Goal: Task Accomplishment & Management: Complete application form

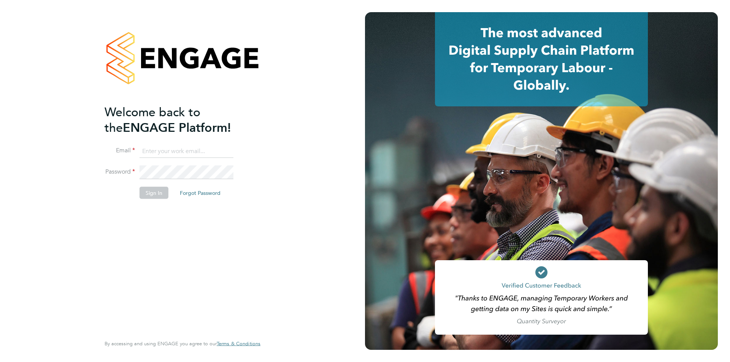
type input "amy.garcia@danielowen.co.uk"
click at [156, 194] on button "Sign In" at bounding box center [154, 193] width 29 height 12
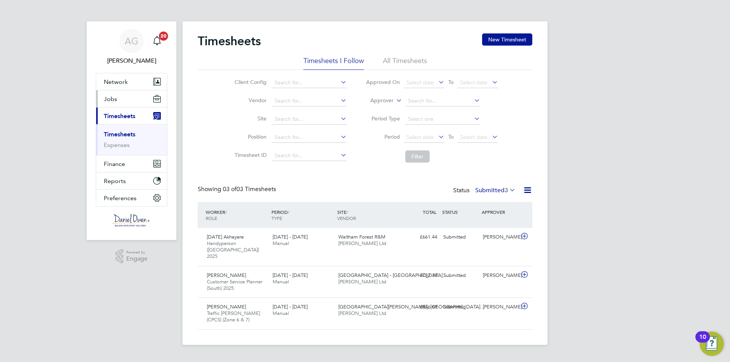
click at [119, 106] on button "Jobs" at bounding box center [131, 99] width 71 height 17
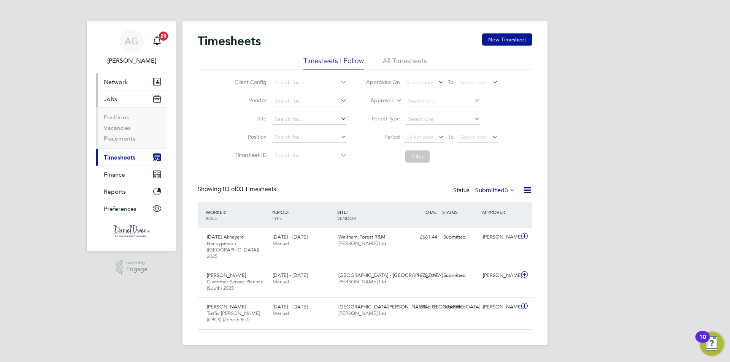
click at [124, 87] on button "Network" at bounding box center [131, 81] width 71 height 17
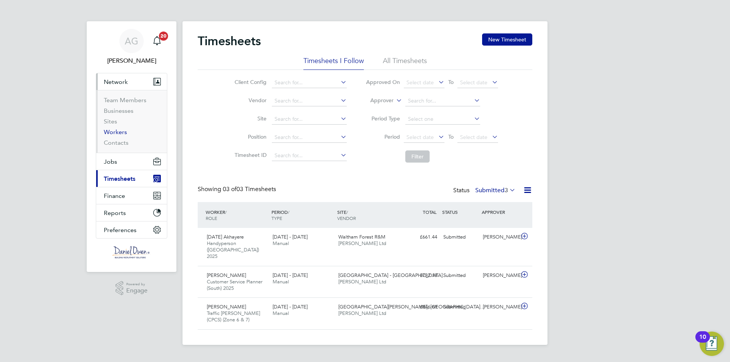
click at [122, 130] on link "Workers" at bounding box center [115, 132] width 23 height 7
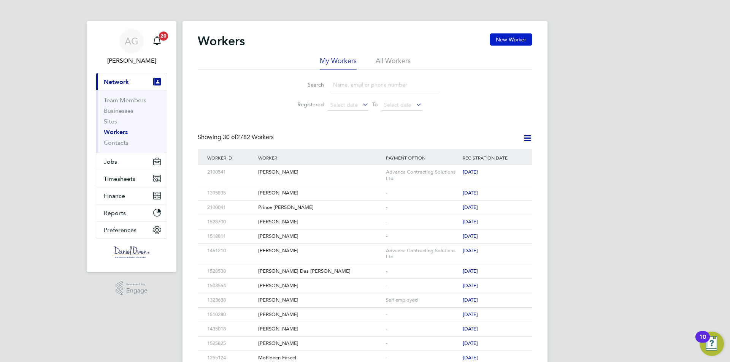
click at [510, 35] on button "New Worker" at bounding box center [511, 39] width 43 height 12
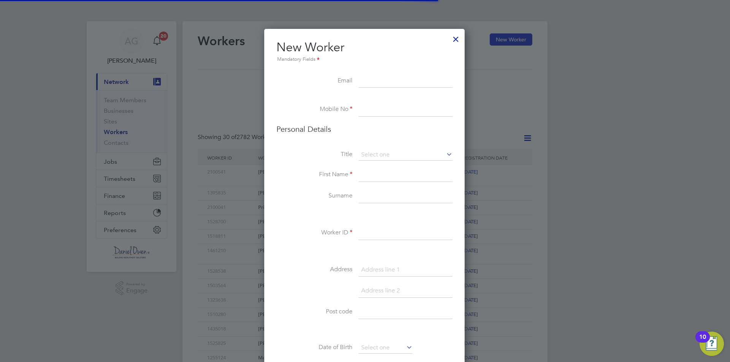
scroll to position [644, 202]
click at [407, 81] on input at bounding box center [406, 82] width 94 height 14
click at [366, 82] on input at bounding box center [406, 82] width 94 height 14
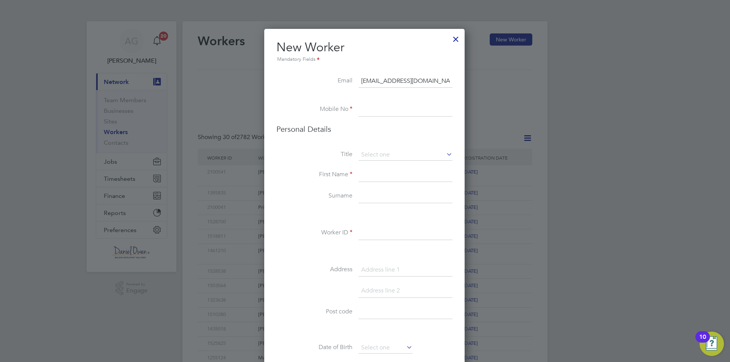
type input "[EMAIL_ADDRESS][DOMAIN_NAME]"
click at [375, 105] on input at bounding box center [406, 110] width 94 height 14
drag, startPoint x: 355, startPoint y: 40, endPoint x: 360, endPoint y: 35, distance: 6.7
click at [360, 35] on div "New Worker Mandatory Fields Email kudkude98@gmail.com Mobile No Personal Detail…" at bounding box center [364, 350] width 200 height 643
click at [382, 114] on input at bounding box center [406, 110] width 94 height 14
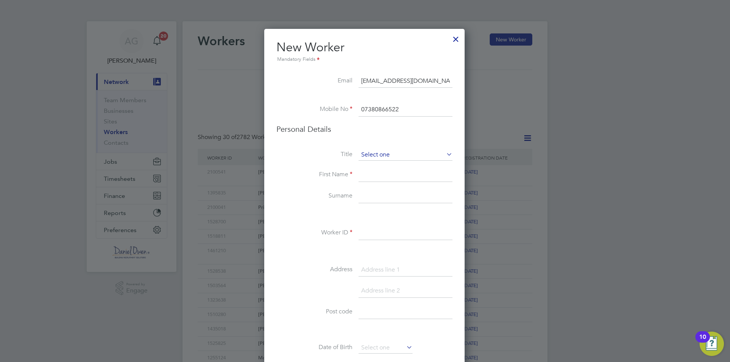
type input "07380866522"
click at [388, 154] on input at bounding box center [406, 154] width 94 height 11
click at [388, 166] on li "Mr" at bounding box center [405, 166] width 95 height 10
type input "Mr"
click at [387, 175] on input at bounding box center [406, 176] width 94 height 14
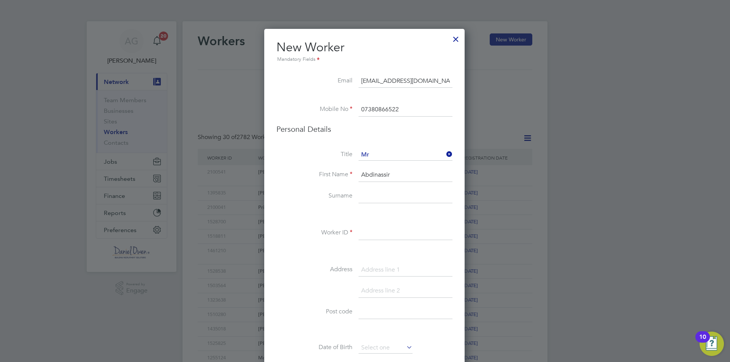
type input "Abdinassir"
click at [424, 199] on input at bounding box center [406, 197] width 94 height 14
type input "m"
type input "Musse"
click at [416, 236] on input at bounding box center [406, 234] width 94 height 14
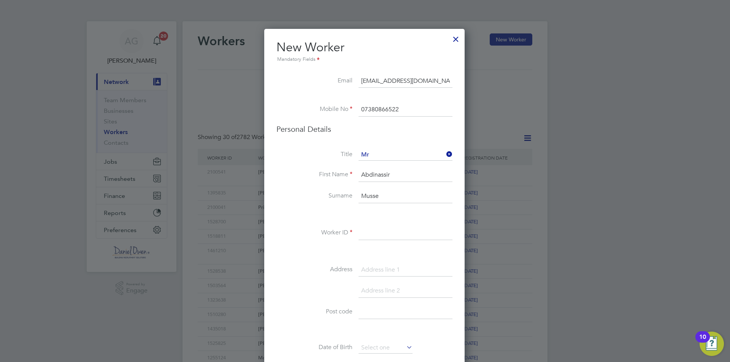
click at [382, 174] on input "Abdinassir" at bounding box center [406, 176] width 94 height 14
type input "Abdinasir"
click at [424, 241] on li "Worker ID" at bounding box center [365, 237] width 176 height 21
click at [411, 229] on input at bounding box center [406, 234] width 94 height 14
type input "1525394"
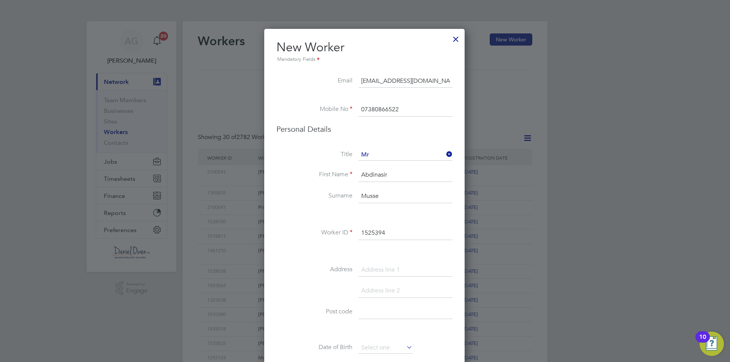
click at [384, 264] on input at bounding box center [406, 271] width 94 height 14
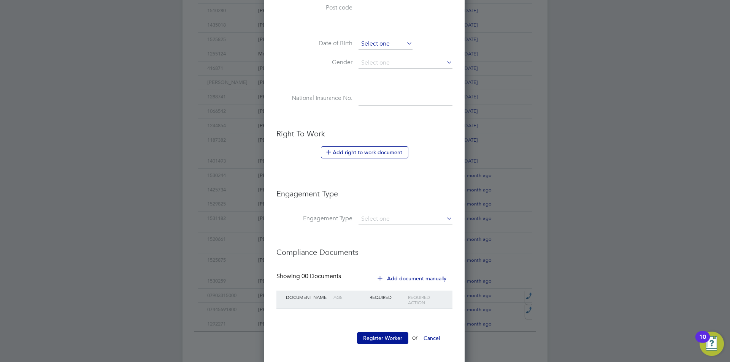
scroll to position [331, 0]
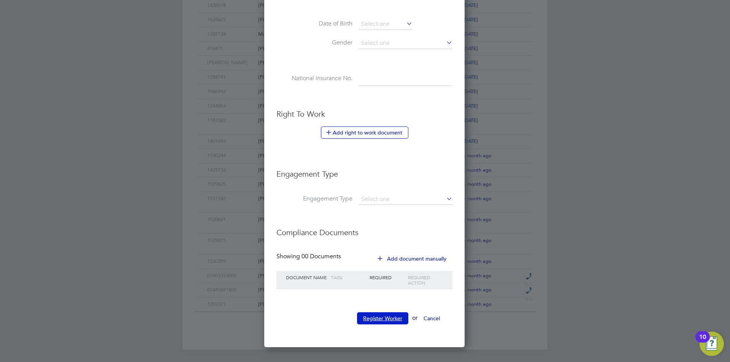
click at [394, 313] on button "Register Worker" at bounding box center [382, 319] width 51 height 12
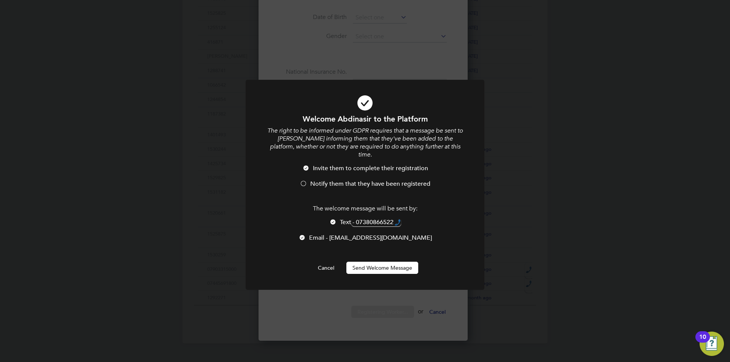
scroll to position [644, 202]
click at [301, 181] on div at bounding box center [304, 185] width 8 height 8
click at [374, 262] on button "Send Welcome Message" at bounding box center [383, 268] width 72 height 12
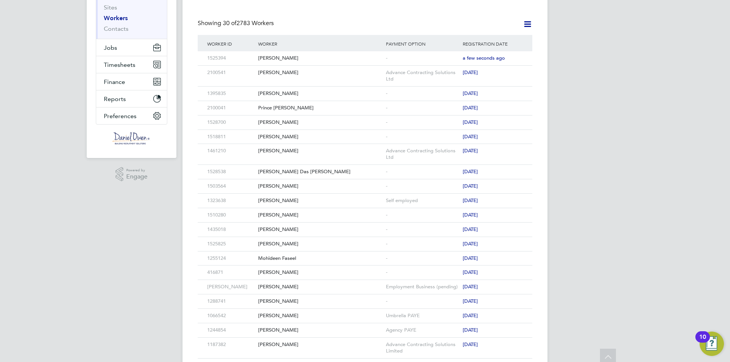
scroll to position [0, 0]
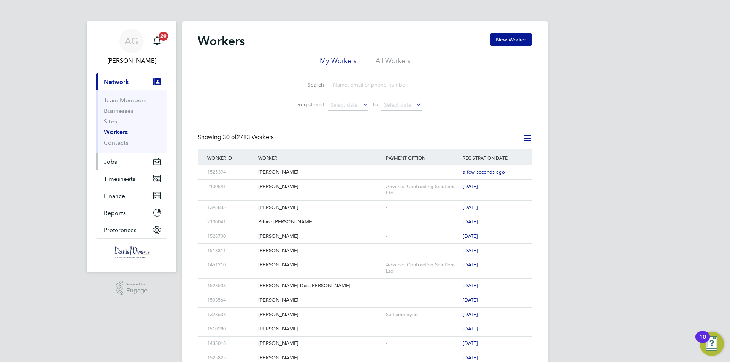
click at [121, 167] on button "Jobs" at bounding box center [131, 161] width 71 height 17
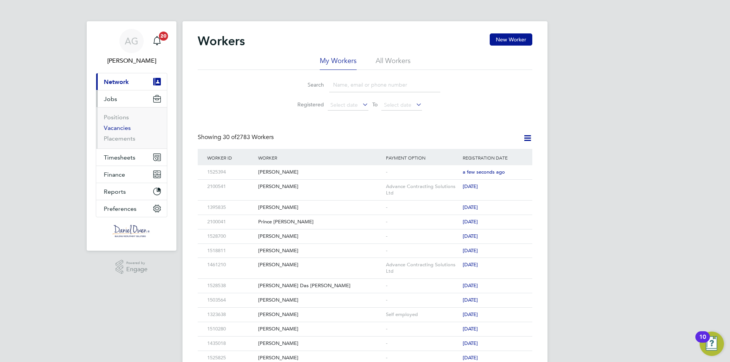
click at [118, 128] on link "Vacancies" at bounding box center [117, 127] width 27 height 7
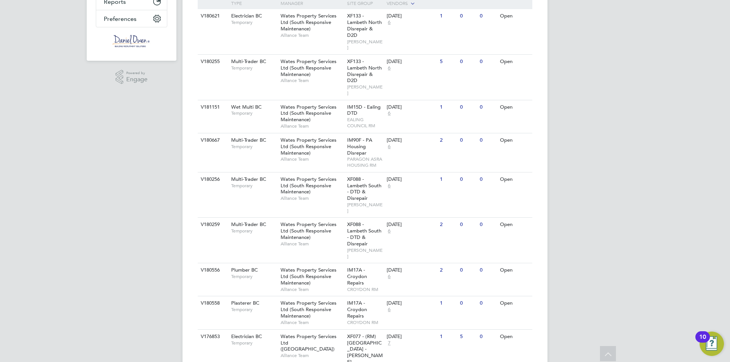
scroll to position [240, 0]
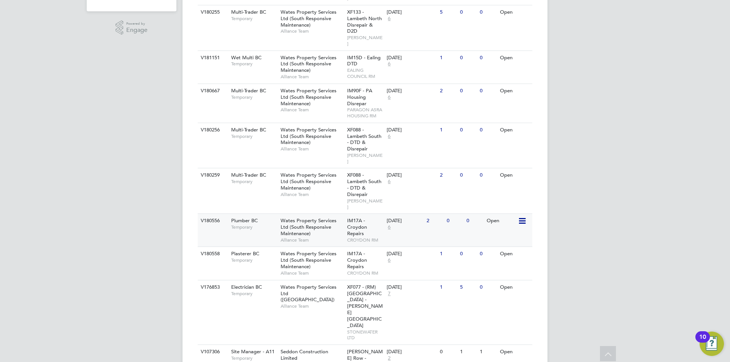
click at [305, 218] on span "Wates Property Services Ltd (South Responsive Maintenance)" at bounding box center [309, 227] width 56 height 19
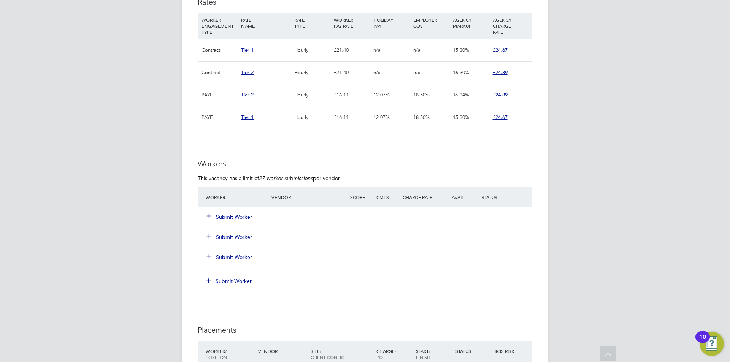
scroll to position [571, 0]
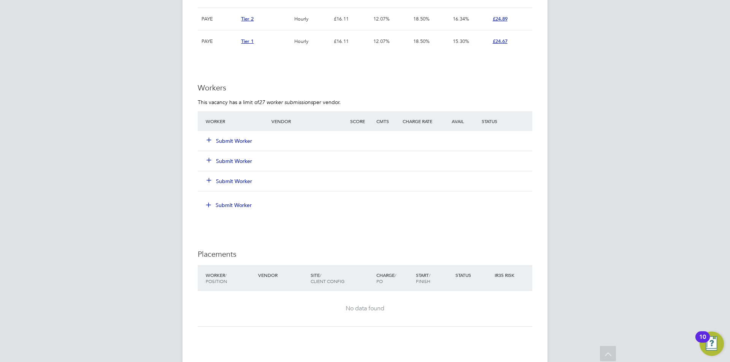
click at [233, 142] on button "Submit Worker" at bounding box center [230, 141] width 46 height 8
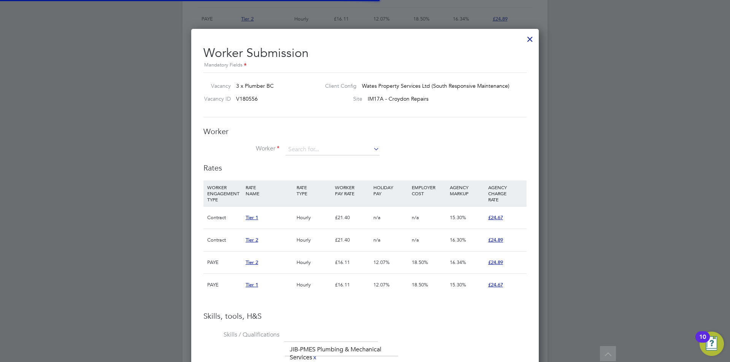
scroll to position [22, 52]
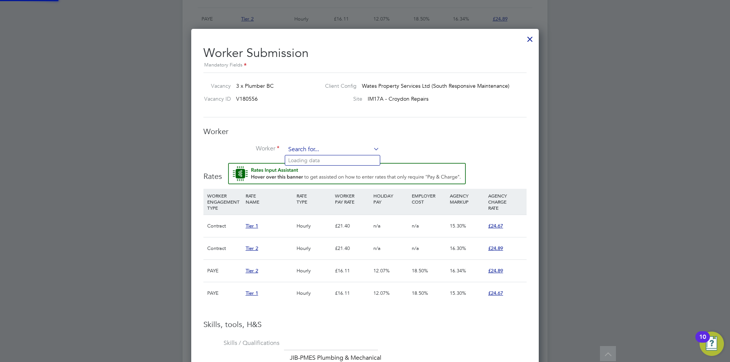
click at [360, 147] on input at bounding box center [333, 149] width 94 height 11
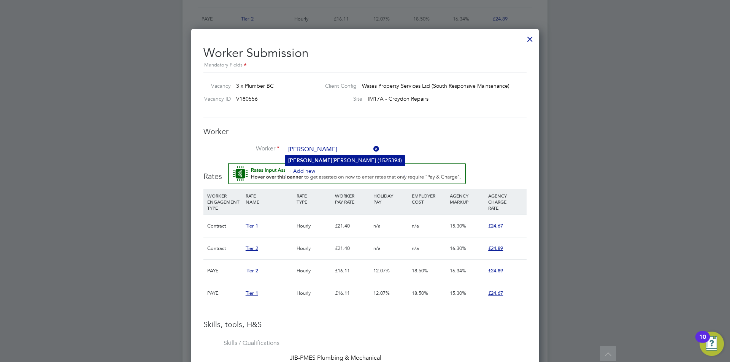
click at [350, 159] on li "[PERSON_NAME] [PERSON_NAME] (1525394)" at bounding box center [345, 161] width 120 height 10
type input "[PERSON_NAME] (1525394)"
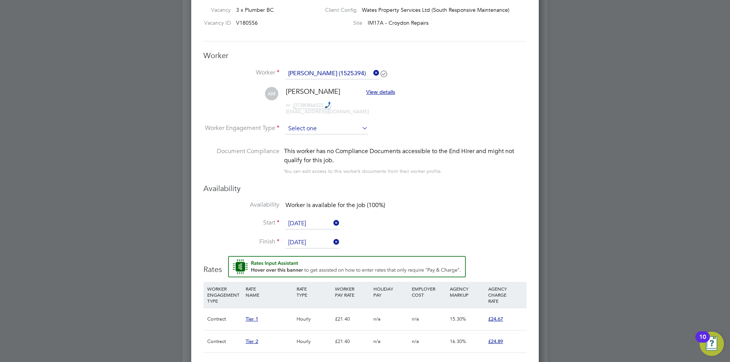
click at [311, 126] on input at bounding box center [327, 128] width 83 height 11
click at [311, 135] on li "Contract" at bounding box center [326, 140] width 83 height 10
type input "Contract"
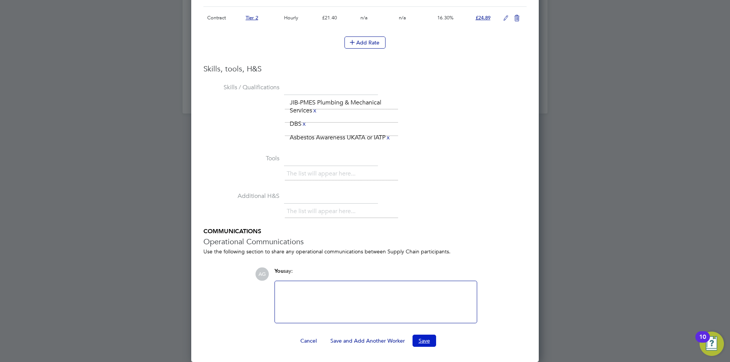
click at [424, 344] on button "Save" at bounding box center [425, 341] width 24 height 12
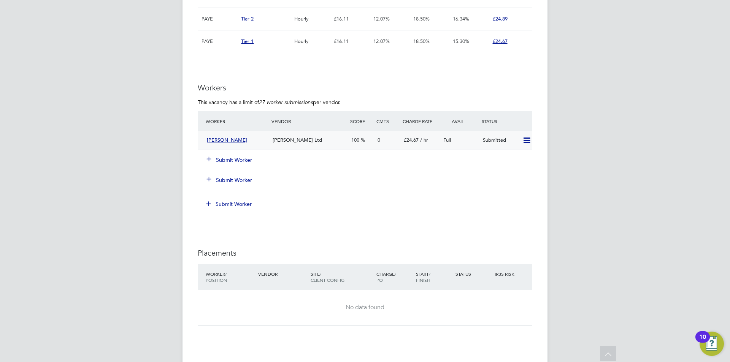
click at [251, 141] on div "[PERSON_NAME]" at bounding box center [237, 140] width 66 height 13
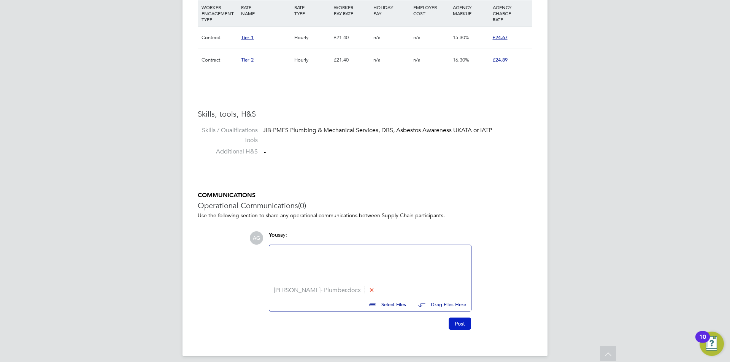
click at [461, 323] on button "Post" at bounding box center [460, 324] width 22 height 12
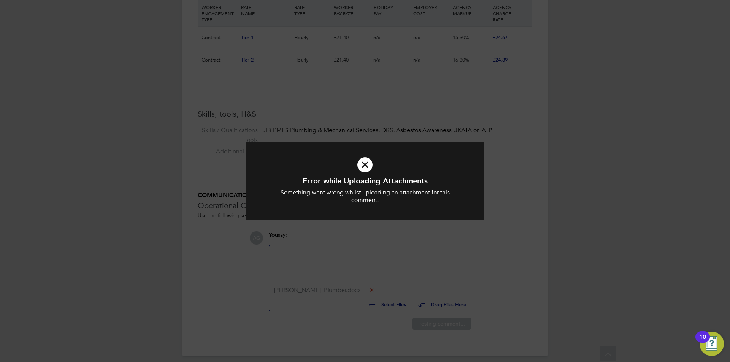
click at [507, 264] on div "Error while Uploading Attachments Something went wrong whilst uploading an atta…" at bounding box center [365, 181] width 730 height 362
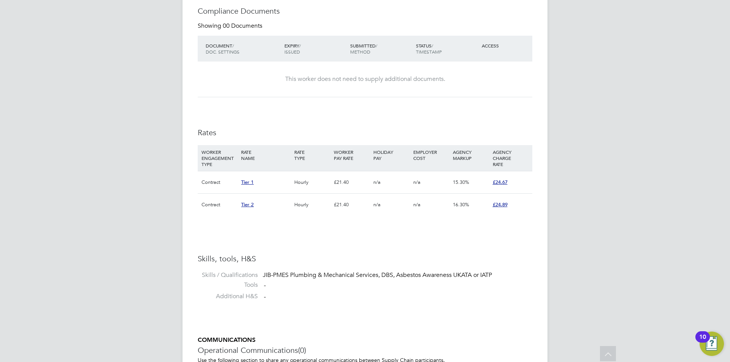
scroll to position [548, 0]
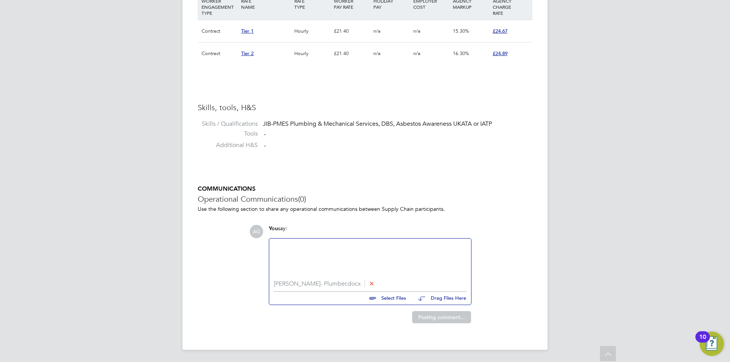
click at [375, 281] on icon at bounding box center [372, 284] width 6 height 6
click at [498, 280] on div "AG You say: [PERSON_NAME]- Plumber.docx Select Files Drag Files Here Drop your …" at bounding box center [391, 274] width 283 height 99
click at [438, 245] on div at bounding box center [370, 259] width 193 height 33
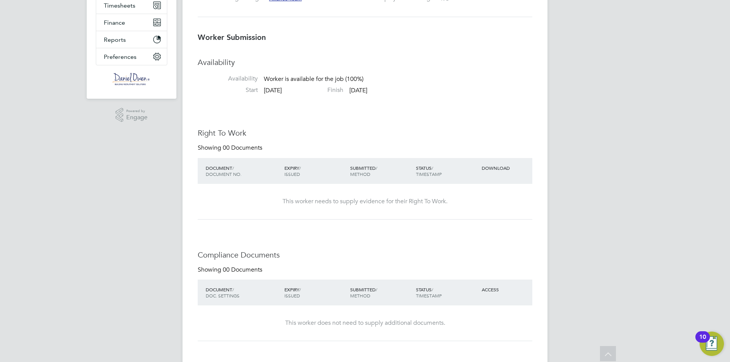
scroll to position [0, 0]
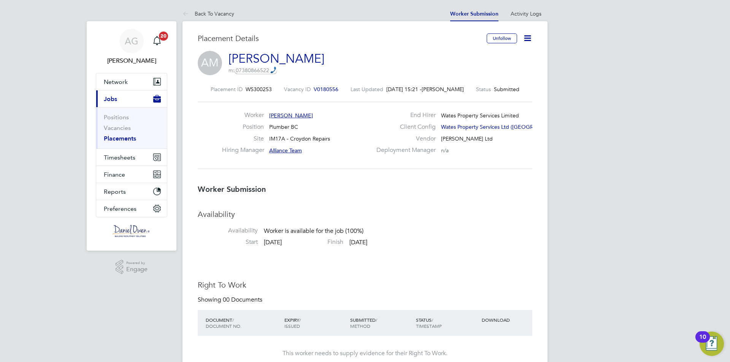
click at [525, 38] on icon at bounding box center [528, 38] width 10 height 10
click at [468, 56] on li "Edit Worker Submission e" at bounding box center [496, 56] width 70 height 11
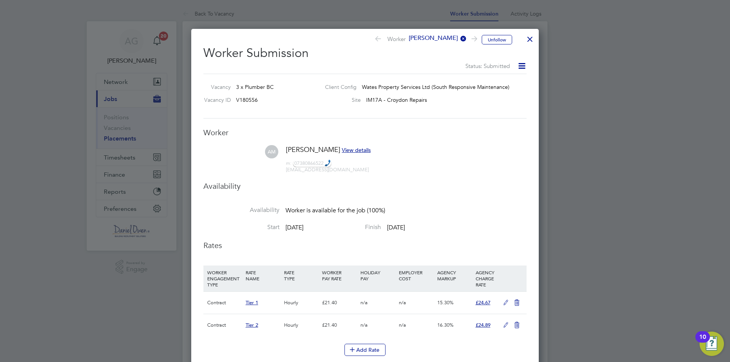
scroll to position [76, 0]
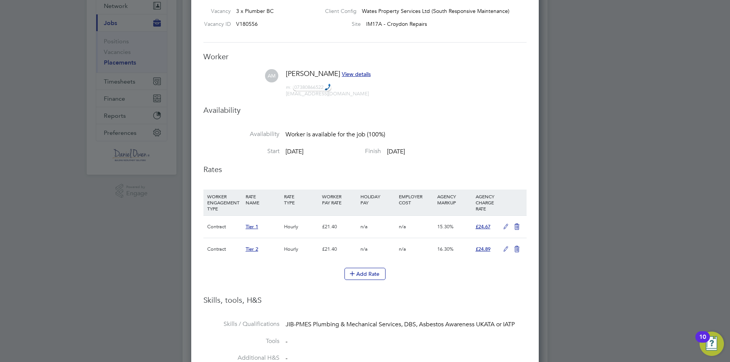
click at [358, 71] on span "View details" at bounding box center [356, 74] width 29 height 7
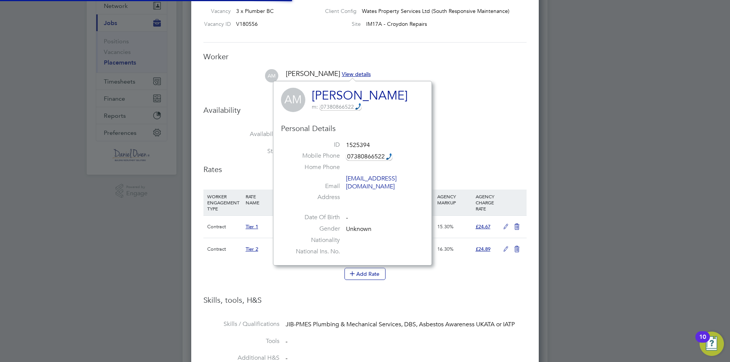
scroll to position [177, 159]
click at [376, 92] on link "[PERSON_NAME]" at bounding box center [360, 95] width 96 height 15
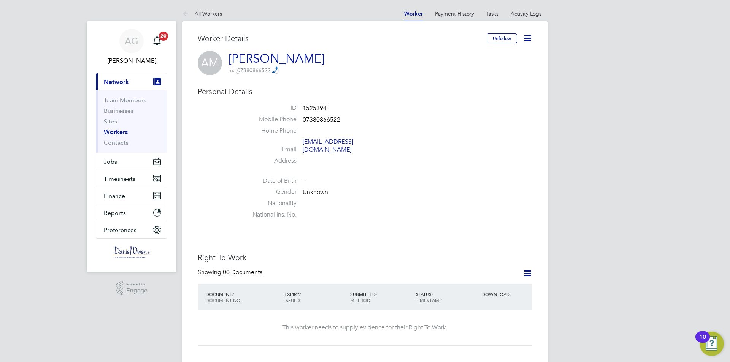
click at [277, 57] on link "[PERSON_NAME]" at bounding box center [277, 58] width 96 height 15
click at [527, 43] on icon at bounding box center [528, 38] width 10 height 10
click at [482, 89] on li "Edit Personal Details e" at bounding box center [484, 88] width 95 height 11
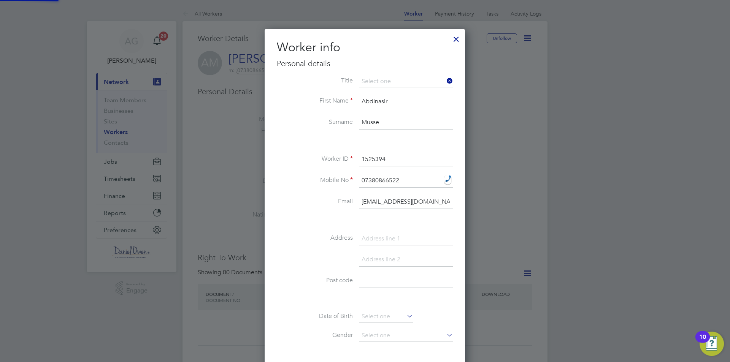
scroll to position [430, 201]
click at [234, 134] on div at bounding box center [365, 181] width 730 height 362
click at [370, 121] on input "Musse" at bounding box center [406, 123] width 94 height 14
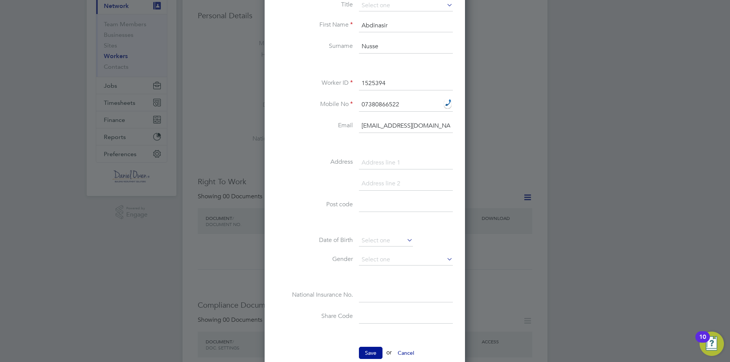
scroll to position [190, 0]
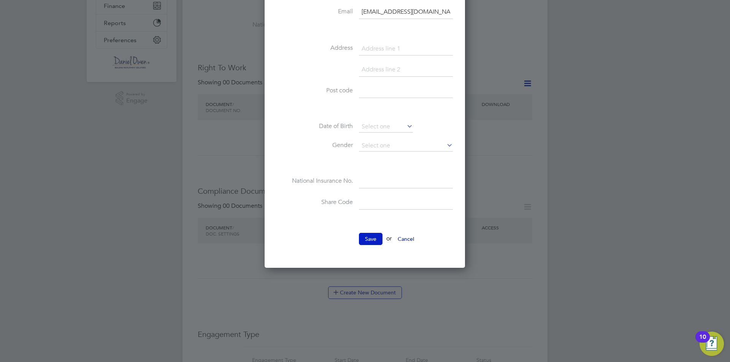
type input "Nusse"
click at [369, 239] on button "Save" at bounding box center [371, 239] width 24 height 12
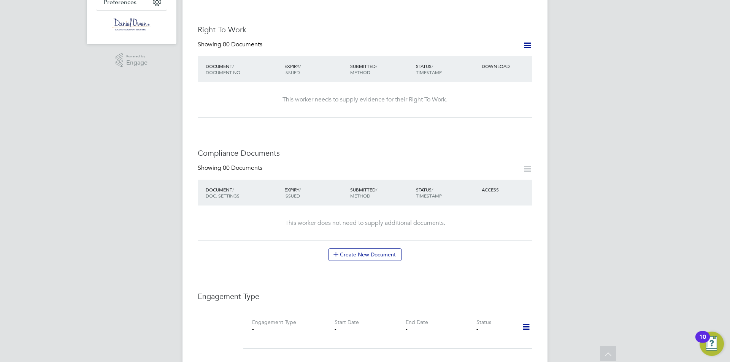
scroll to position [0, 0]
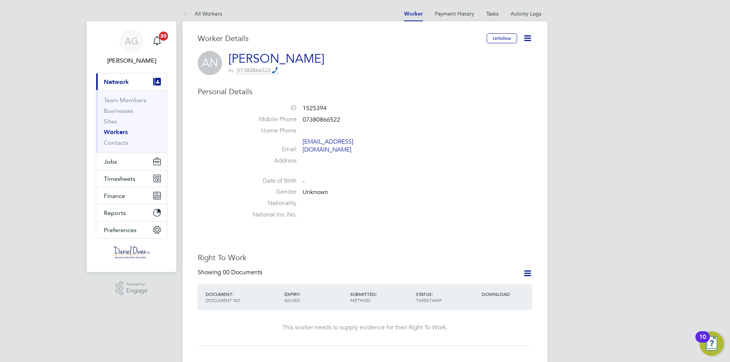
click at [526, 36] on icon at bounding box center [528, 38] width 10 height 10
click at [501, 89] on li "Edit Personal Details e" at bounding box center [484, 88] width 95 height 11
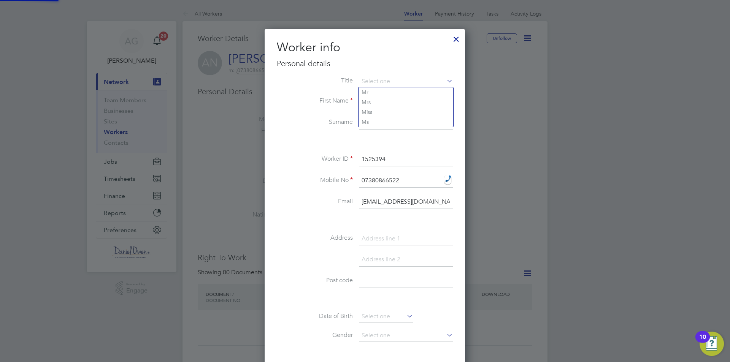
scroll to position [430, 201]
click at [393, 155] on input "1525394" at bounding box center [406, 160] width 94 height 14
click at [368, 126] on input "Nusse" at bounding box center [406, 123] width 94 height 14
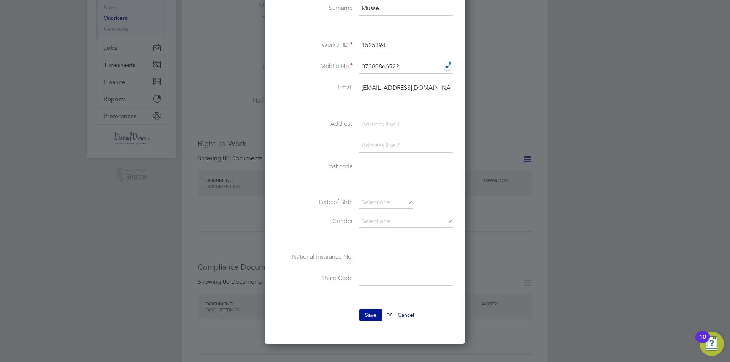
scroll to position [190, 0]
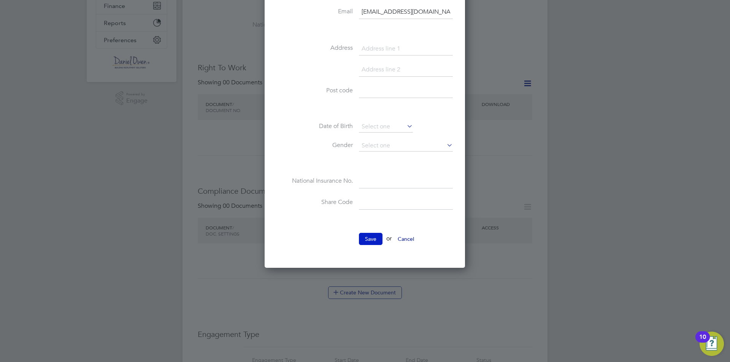
type input "Musse"
click at [374, 243] on button "Save" at bounding box center [371, 239] width 24 height 12
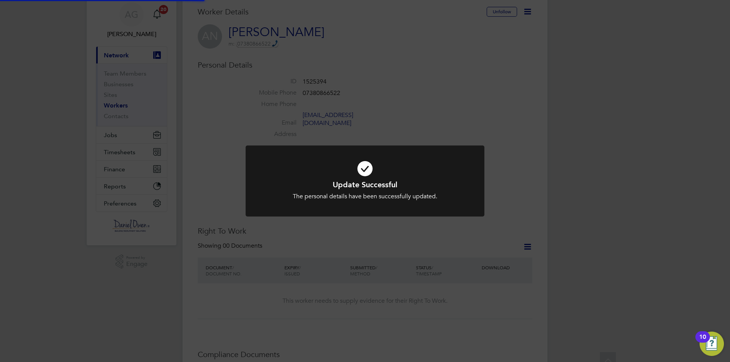
scroll to position [0, 0]
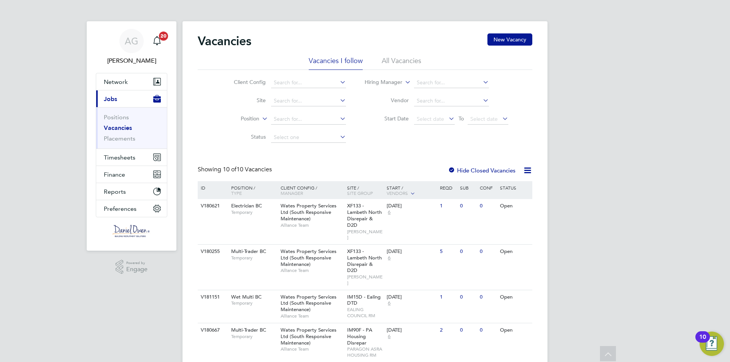
scroll to position [240, 0]
